Goal: Task Accomplishment & Management: Manage account settings

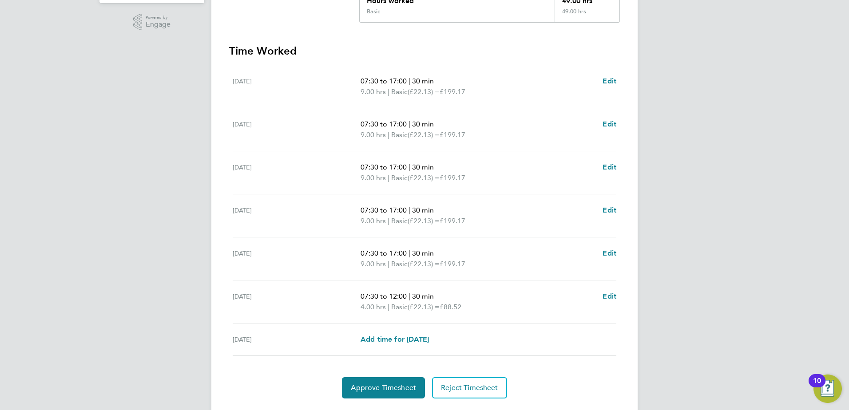
scroll to position [242, 0]
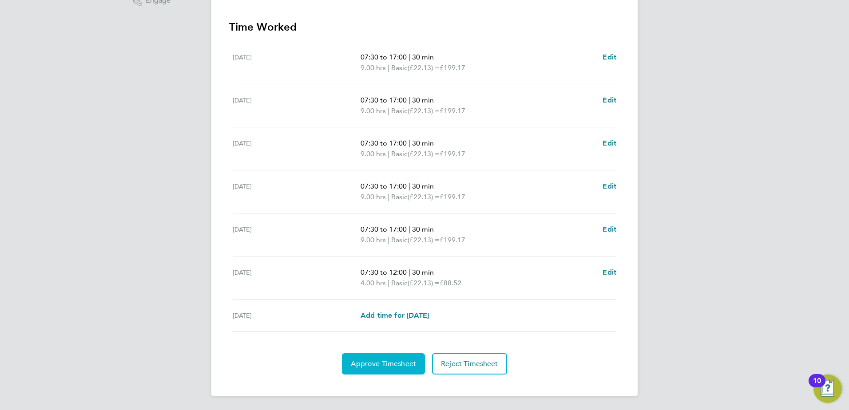
click at [380, 364] on span "Approve Timesheet" at bounding box center [383, 364] width 65 height 9
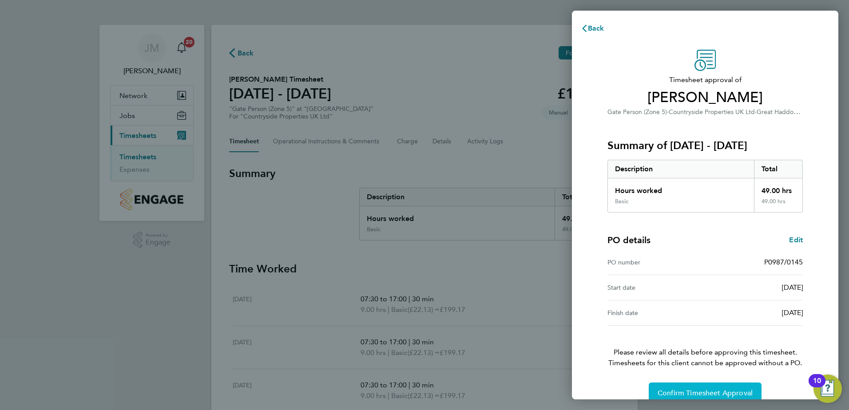
click at [724, 387] on button "Confirm Timesheet Approval" at bounding box center [705, 393] width 113 height 21
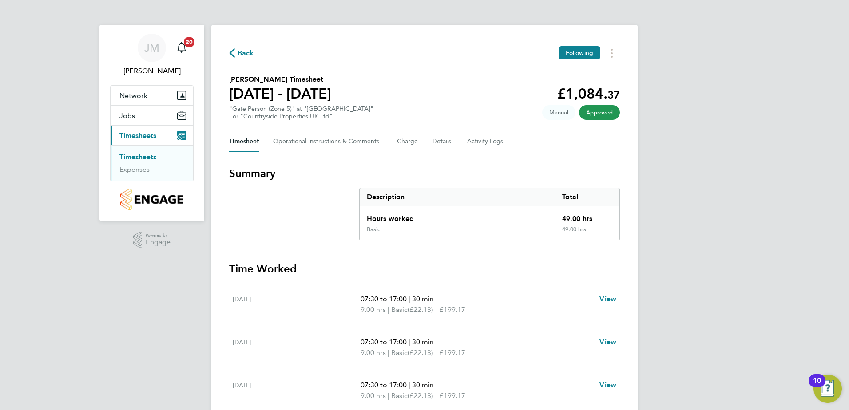
click at [135, 155] on link "Timesheets" at bounding box center [137, 157] width 37 height 8
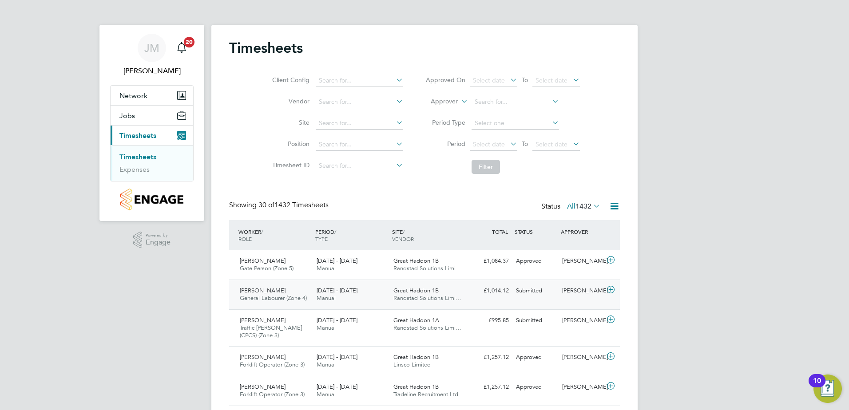
click at [527, 291] on div "Submitted" at bounding box center [535, 291] width 46 height 15
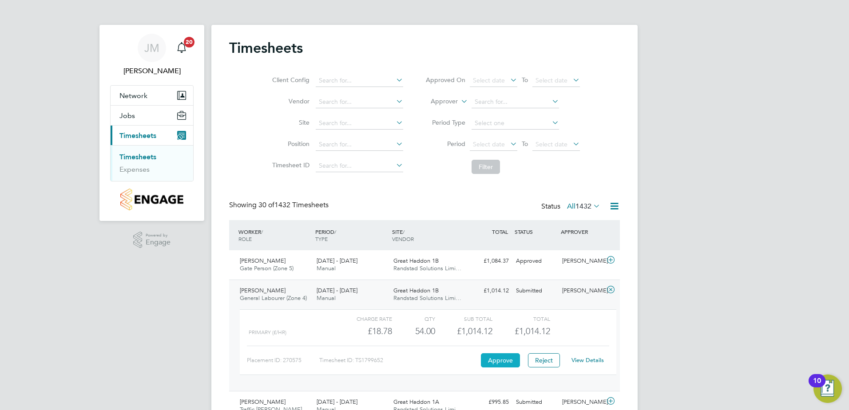
click at [503, 359] on button "Approve" at bounding box center [500, 360] width 39 height 14
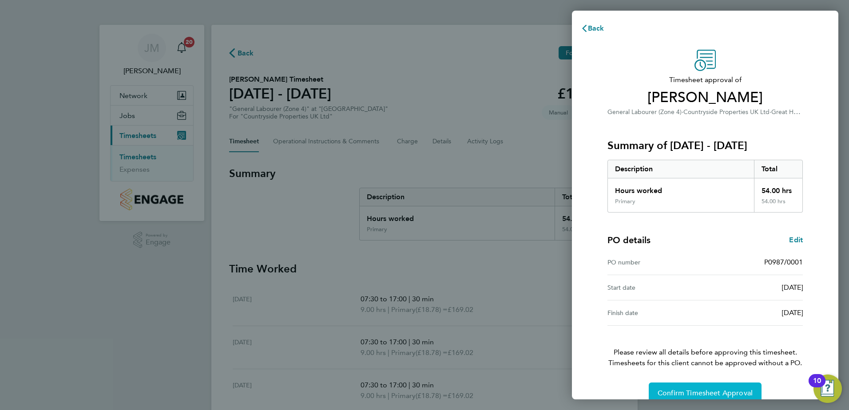
click at [695, 390] on span "Confirm Timesheet Approval" at bounding box center [705, 393] width 95 height 9
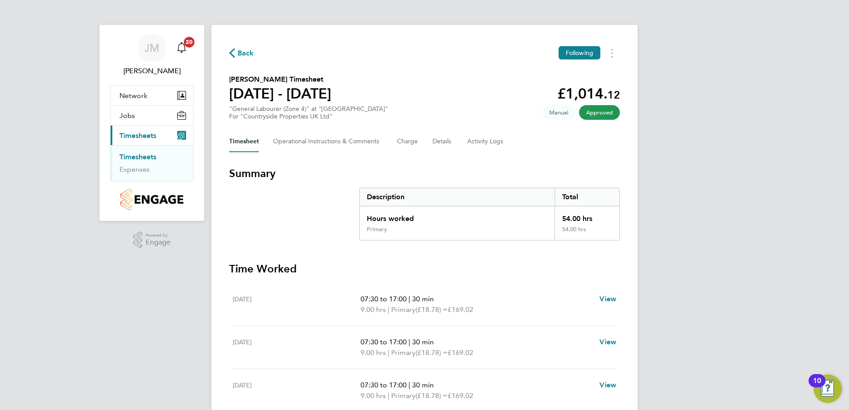
click at [134, 158] on link "Timesheets" at bounding box center [137, 157] width 37 height 8
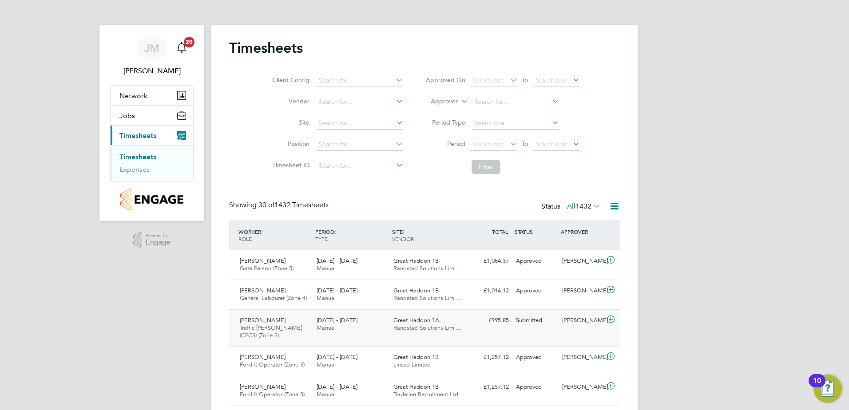
click at [524, 320] on div "Submitted" at bounding box center [535, 320] width 46 height 15
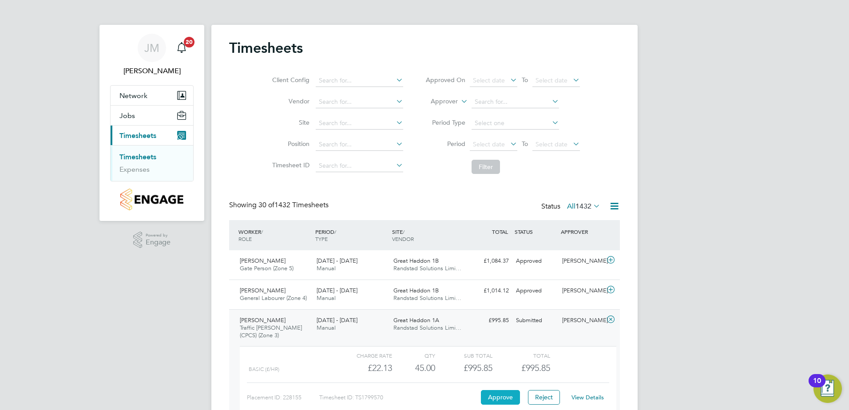
click at [501, 400] on button "Approve" at bounding box center [500, 397] width 39 height 14
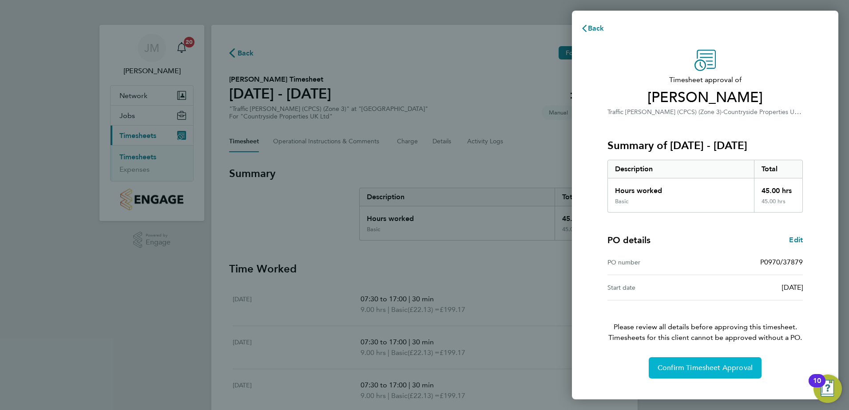
click at [698, 368] on span "Confirm Timesheet Approval" at bounding box center [705, 368] width 95 height 9
